Goal: Task Accomplishment & Management: Use online tool/utility

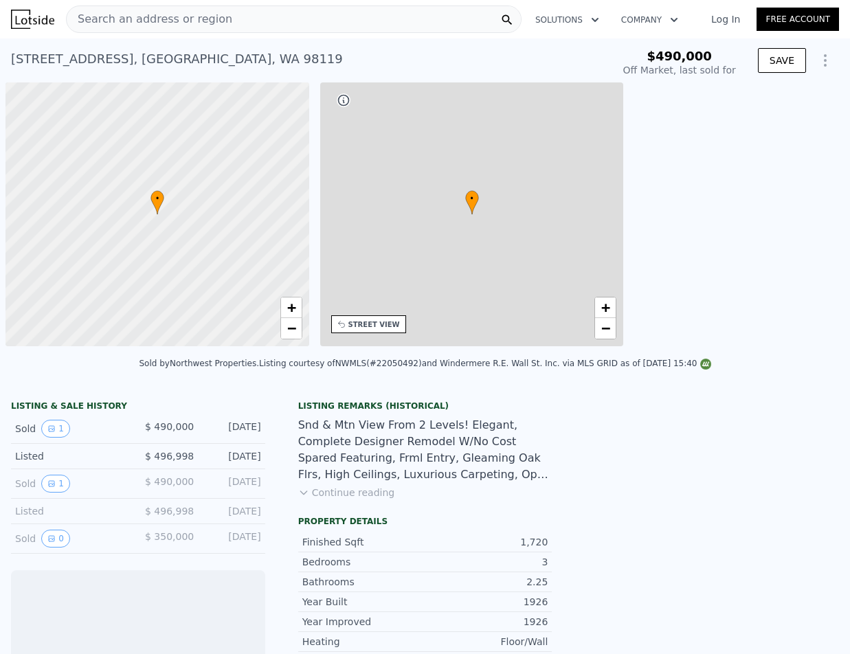
scroll to position [0, 5]
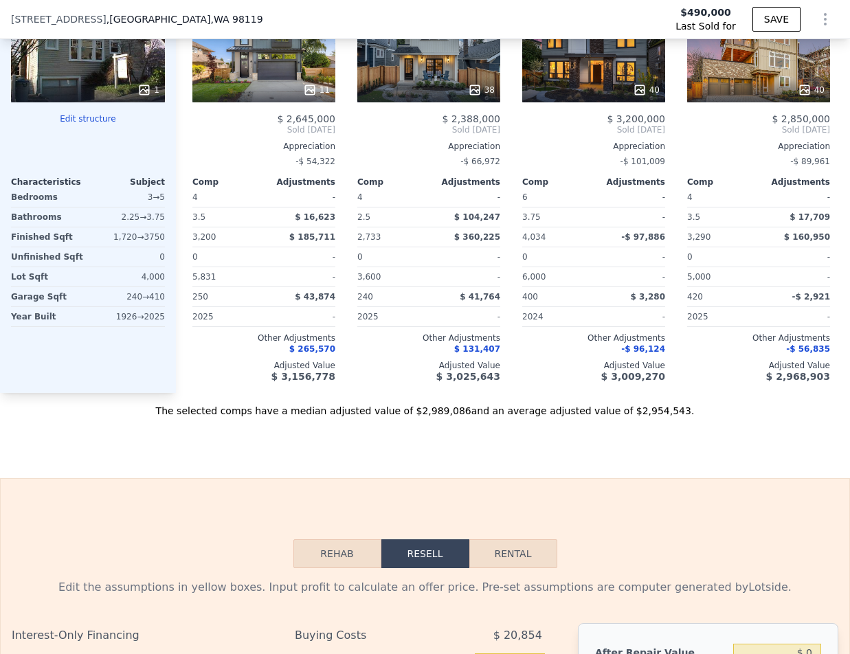
scroll to position [1710, 0]
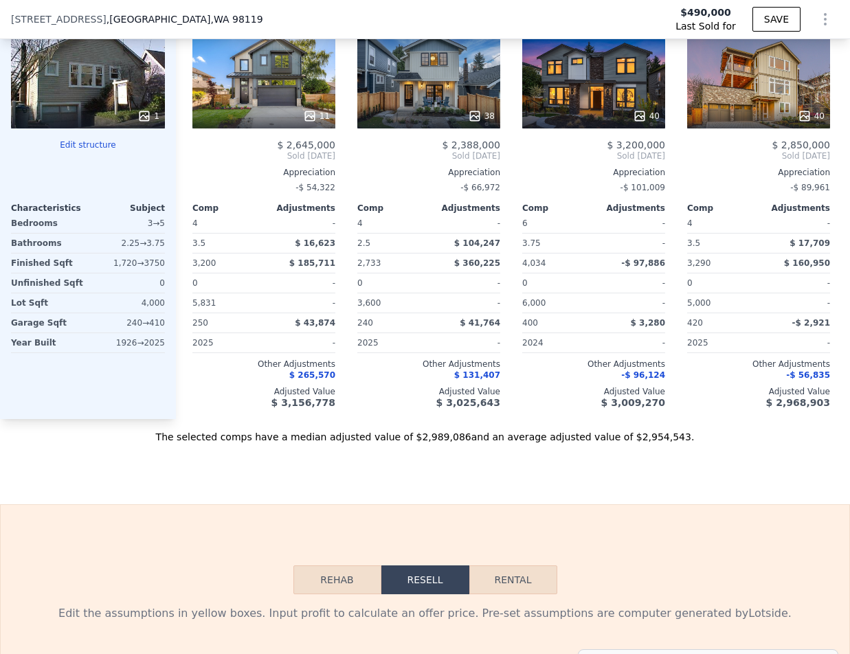
click at [110, 150] on button "Edit structure" at bounding box center [88, 144] width 154 height 11
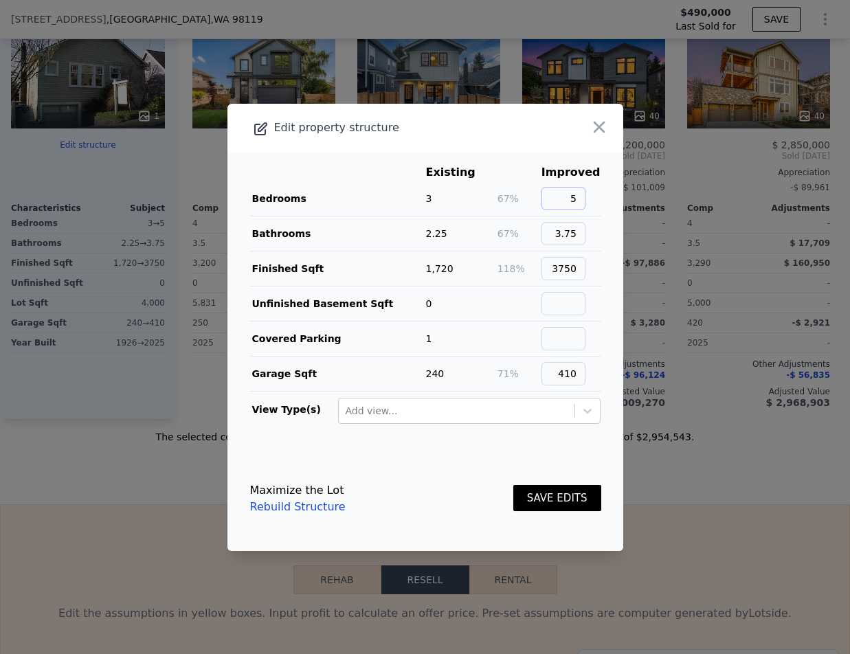
drag, startPoint x: 562, startPoint y: 194, endPoint x: 593, endPoint y: 201, distance: 32.3
click at [593, 201] on main "Existing Improved Bedrooms 3 67% 5 Bathrooms 2.25 67% 3.75 Finished Sqft 1,720 …" at bounding box center [425, 299] width 396 height 294
type input "3"
drag, startPoint x: 548, startPoint y: 231, endPoint x: 603, endPoint y: 234, distance: 55.0
click at [603, 234] on main "Existing Improved Bedrooms 3 0% 3 Bathrooms 2.25 67% 3.75 Finished Sqft 1,720 1…" at bounding box center [425, 299] width 396 height 294
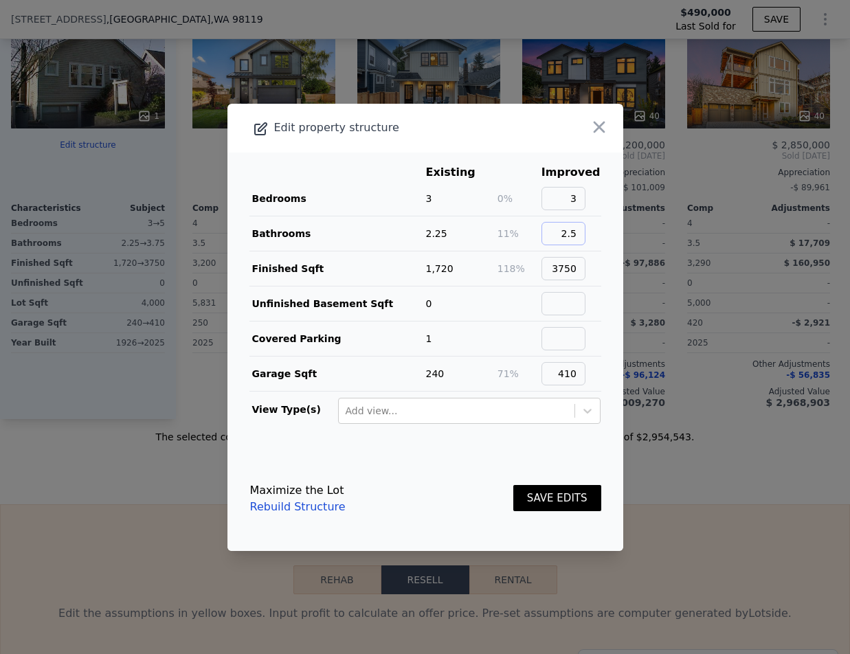
type input "2.5"
drag, startPoint x: 539, startPoint y: 266, endPoint x: 626, endPoint y: 263, distance: 86.6
click at [626, 263] on div "​ Edit property structure Existing Improved Bedrooms 3 0% 3 Bathrooms 2.25 11% …" at bounding box center [425, 327] width 850 height 654
type input "1720"
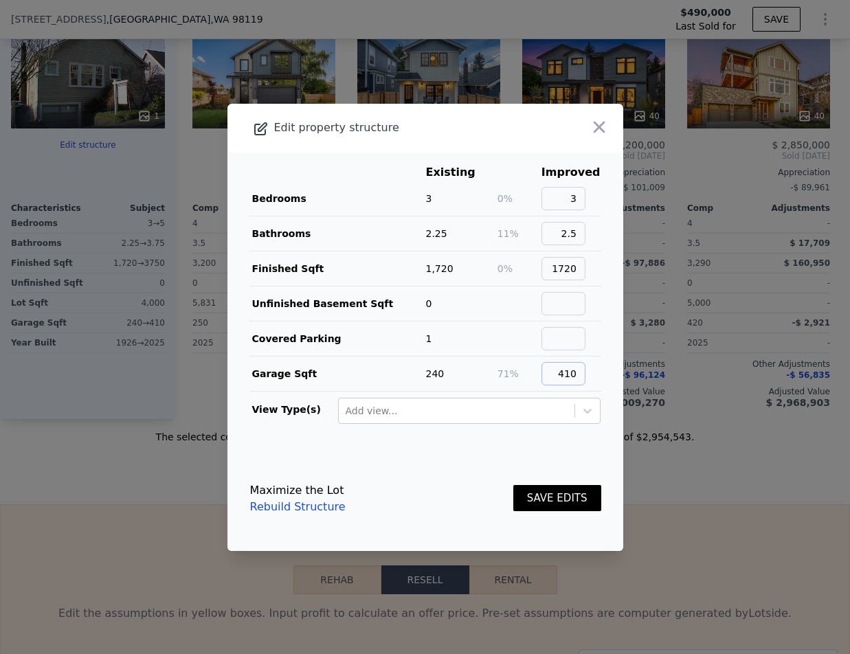
drag, startPoint x: 553, startPoint y: 374, endPoint x: 714, endPoint y: 389, distance: 161.5
click at [714, 389] on div "​ Edit property structure Existing Improved Bedrooms 3 0% 3 Bathrooms 2.25 11% …" at bounding box center [425, 327] width 850 height 654
type input "0"
click at [553, 498] on button "SAVE EDITS" at bounding box center [557, 498] width 88 height 27
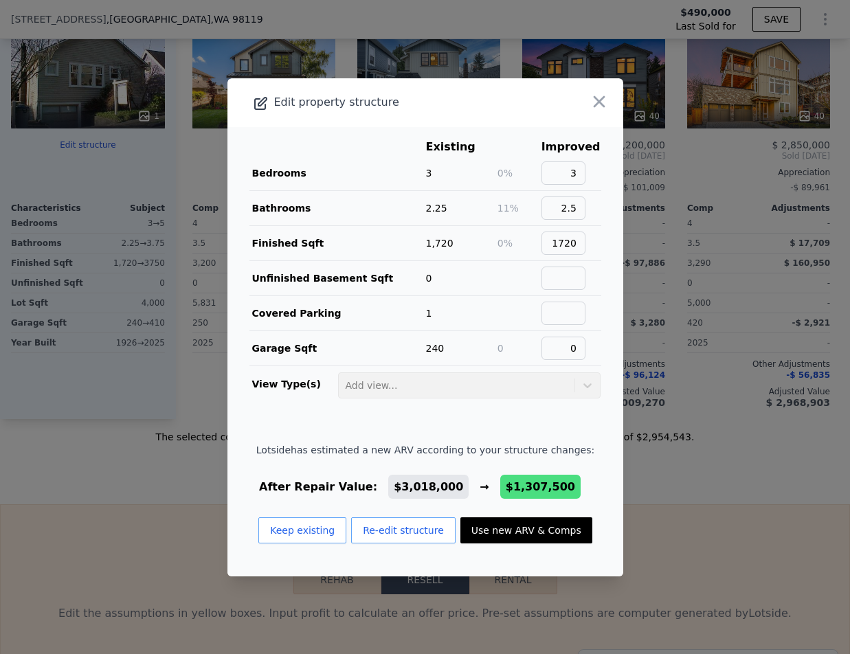
click at [496, 538] on button "Use new ARV & Comps" at bounding box center [526, 530] width 132 height 26
type input "3"
type input "5"
type input "2.25"
type input "3.5"
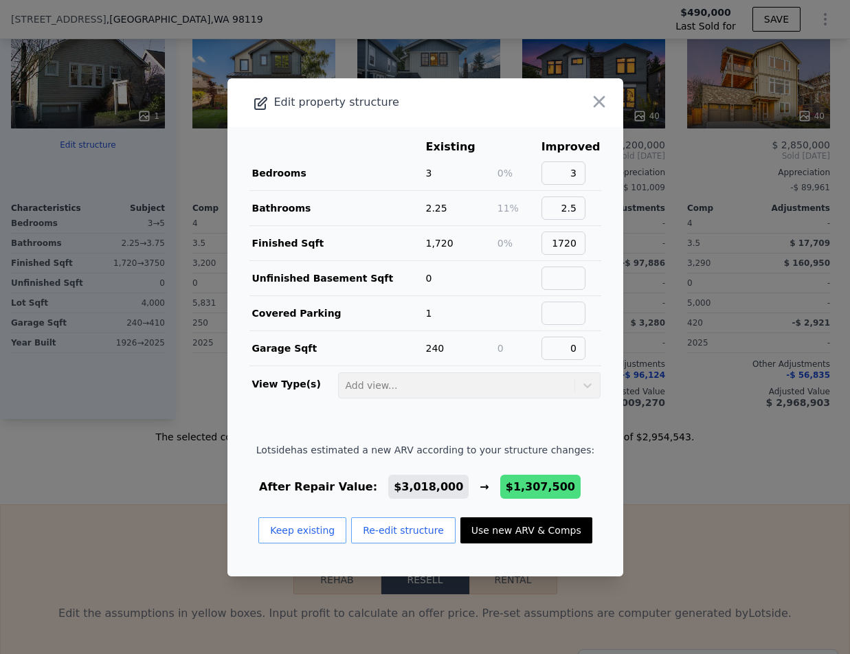
type input "1804"
type input "2162"
type input "1415"
type input "6002"
type input "$ 1,307,500"
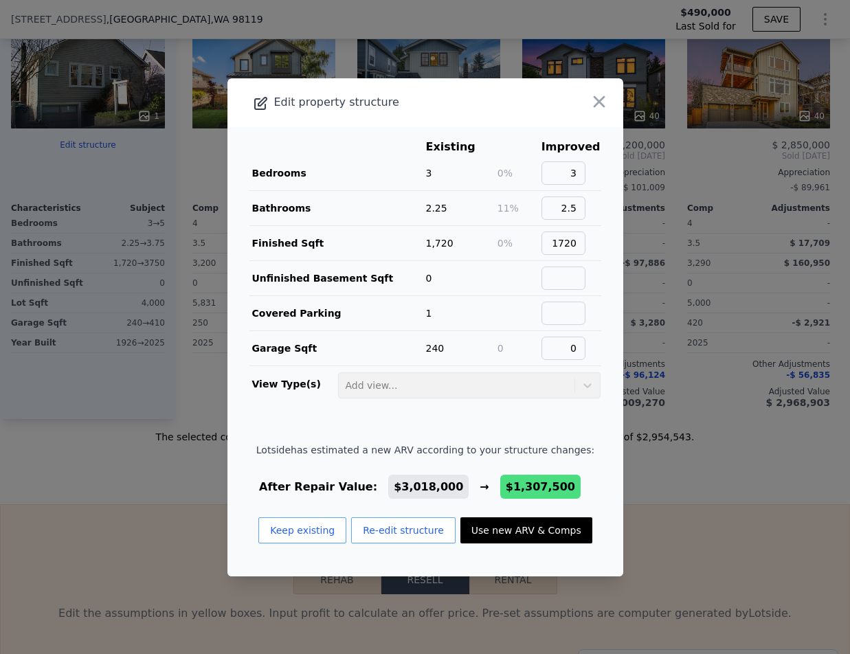
type input "-$ 223,963"
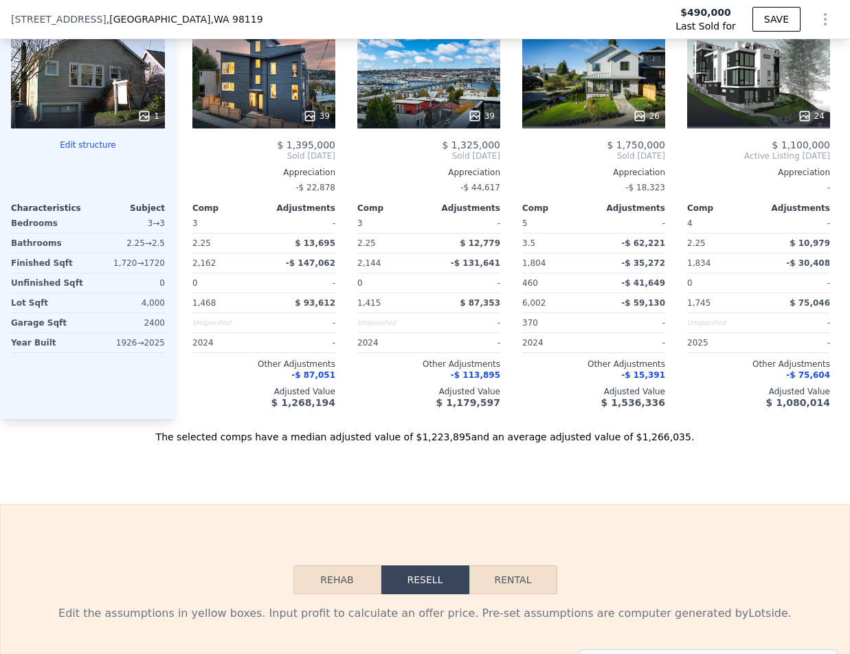
click at [111, 150] on button "Edit structure" at bounding box center [88, 144] width 154 height 11
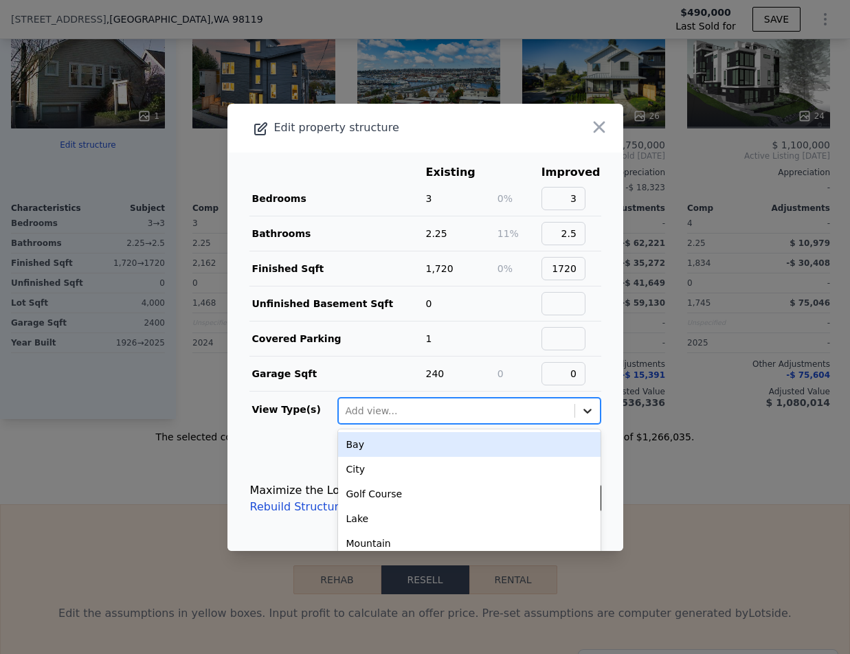
click at [580, 409] on icon at bounding box center [587, 411] width 14 height 14
click at [583, 409] on icon at bounding box center [587, 411] width 8 height 5
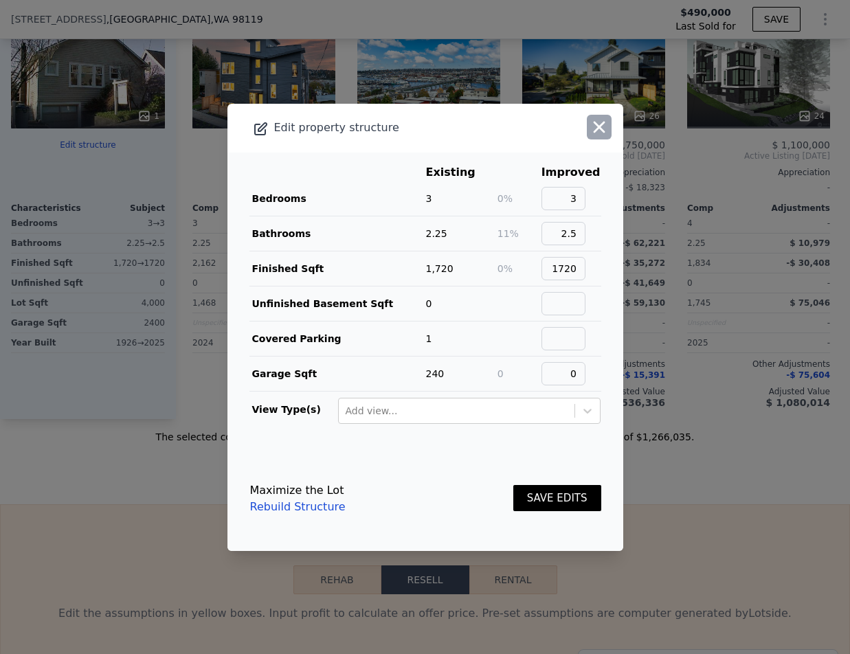
click at [593, 128] on icon "button" at bounding box center [599, 127] width 12 height 12
